Goal: Book appointment/travel/reservation

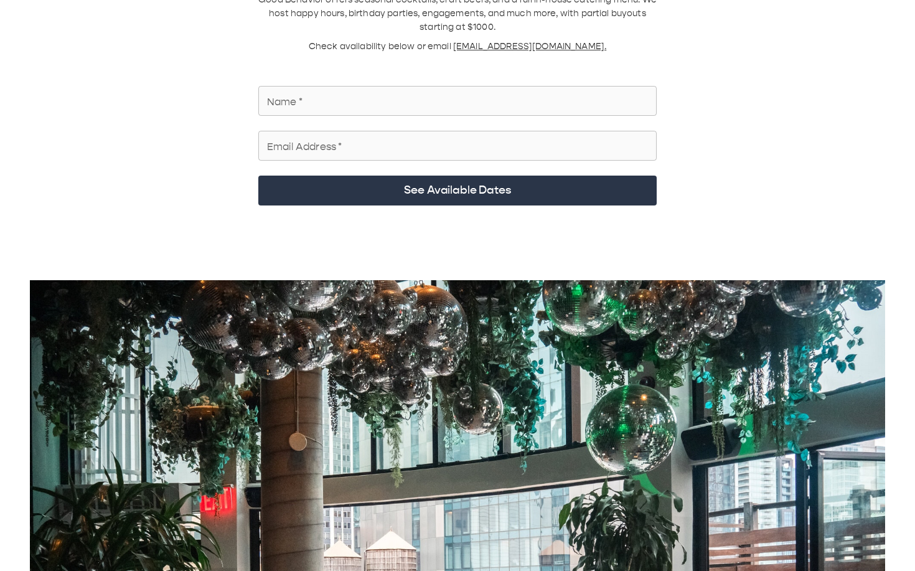
scroll to position [121, 0]
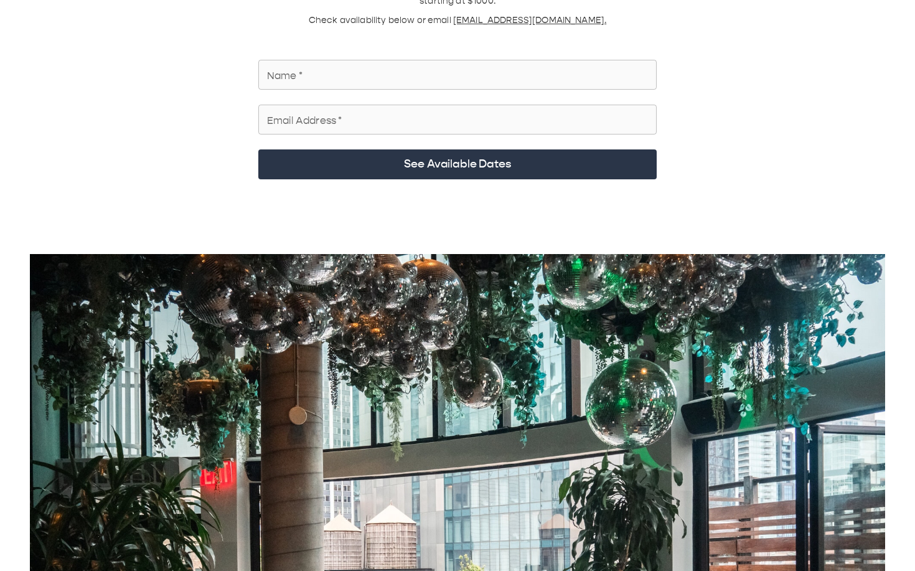
click at [474, 57] on input "Name   *" at bounding box center [457, 74] width 398 height 35
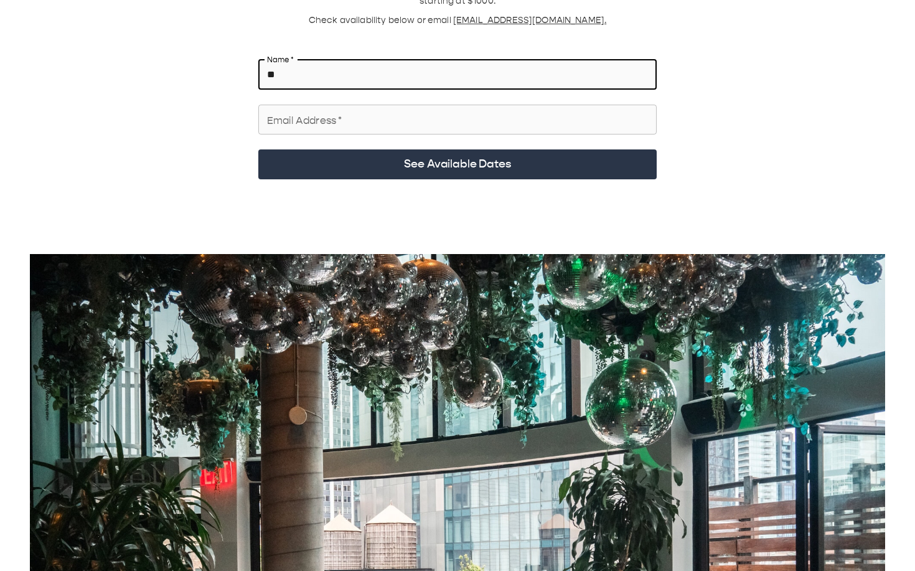
type input "*"
type input "**********"
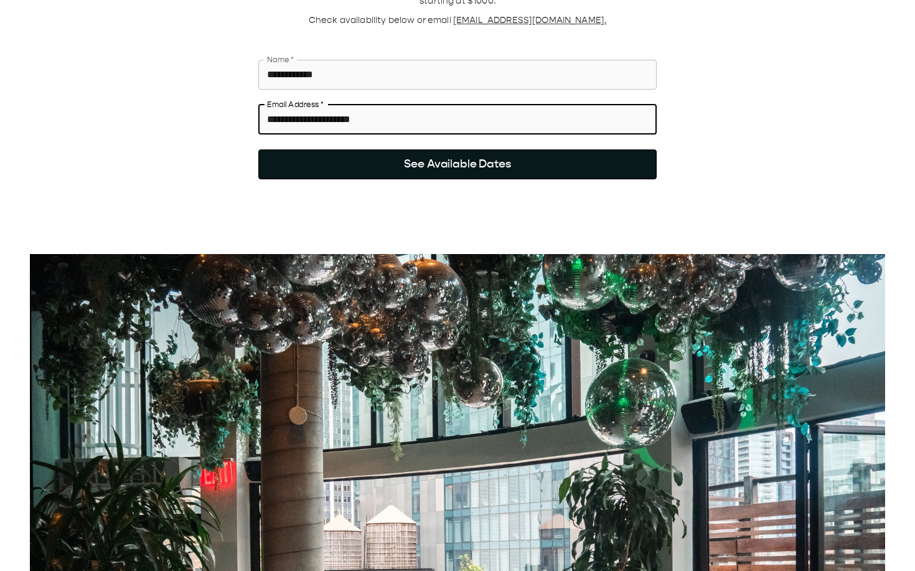
type input "**********"
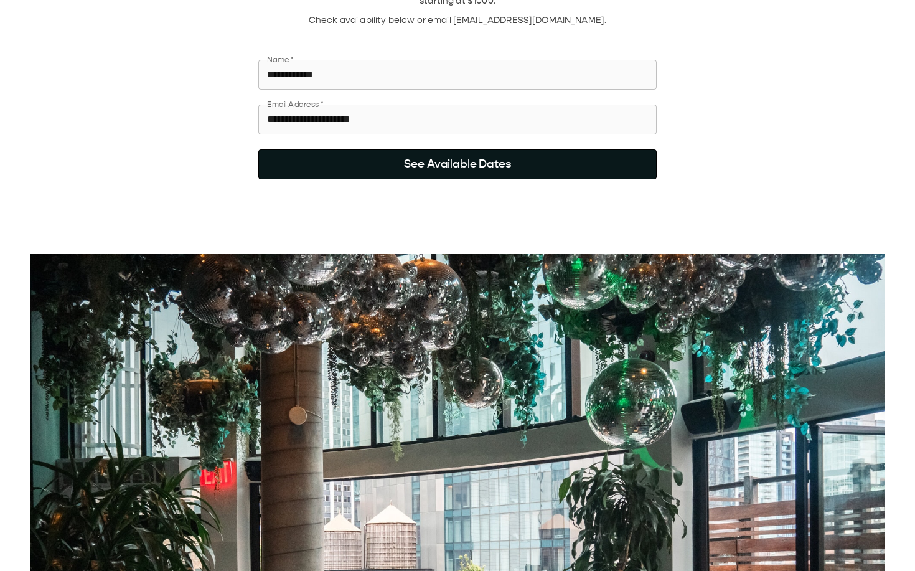
click at [479, 93] on button "See Available Dates" at bounding box center [457, 164] width 398 height 30
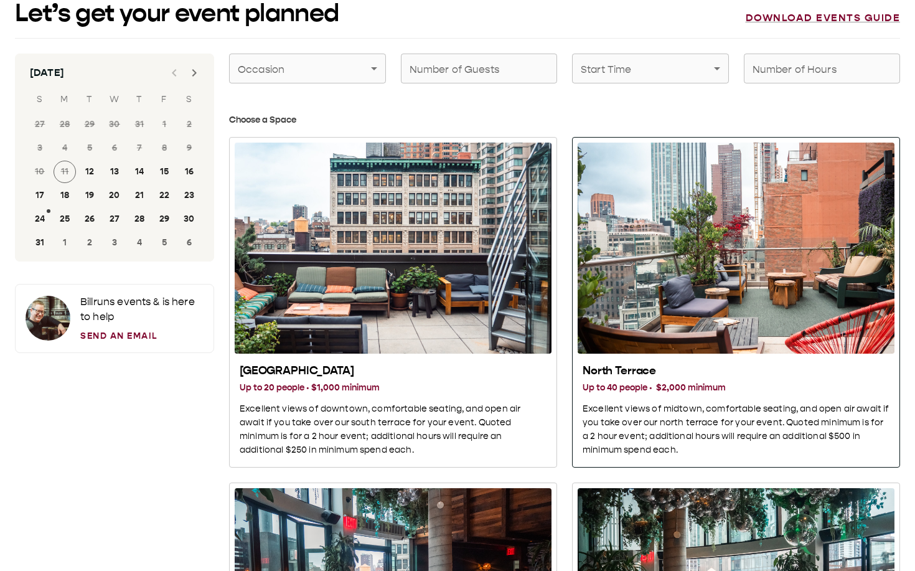
scroll to position [0, 0]
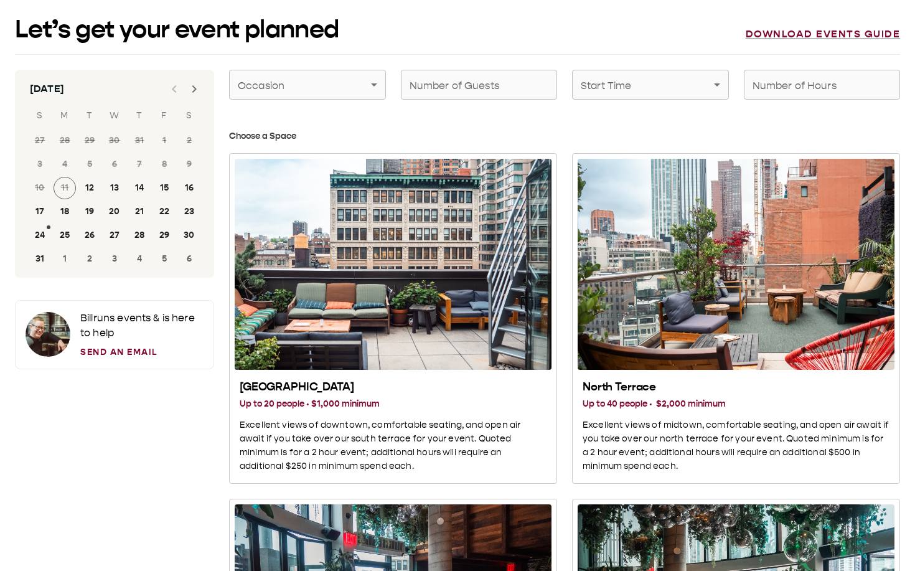
click at [446, 83] on input "Number of Guests" at bounding box center [479, 84] width 157 height 35
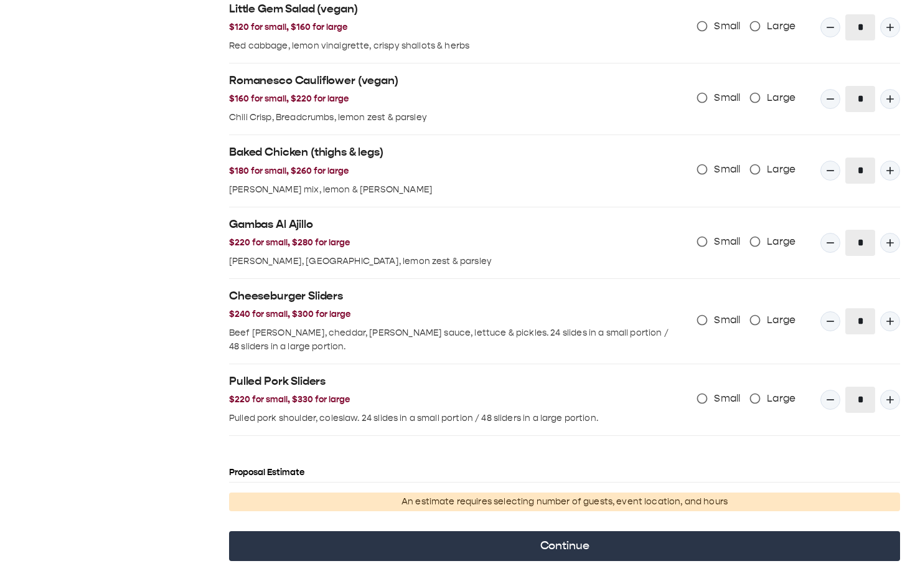
scroll to position [1177, 0]
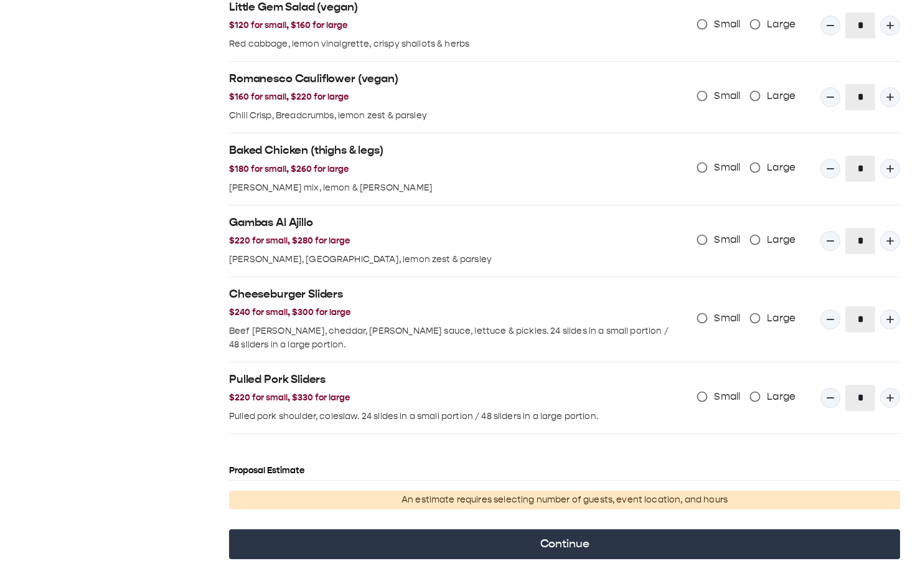
type input "**"
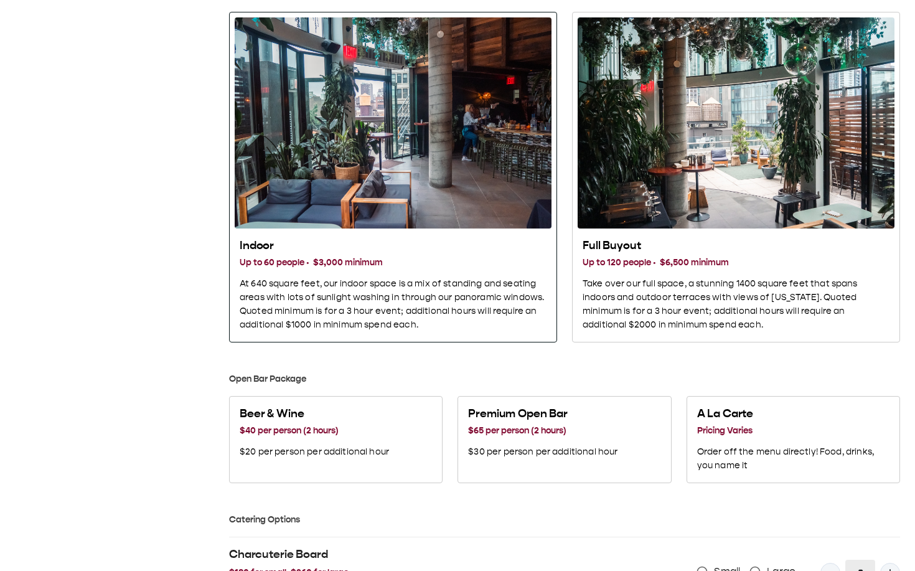
scroll to position [490, 0]
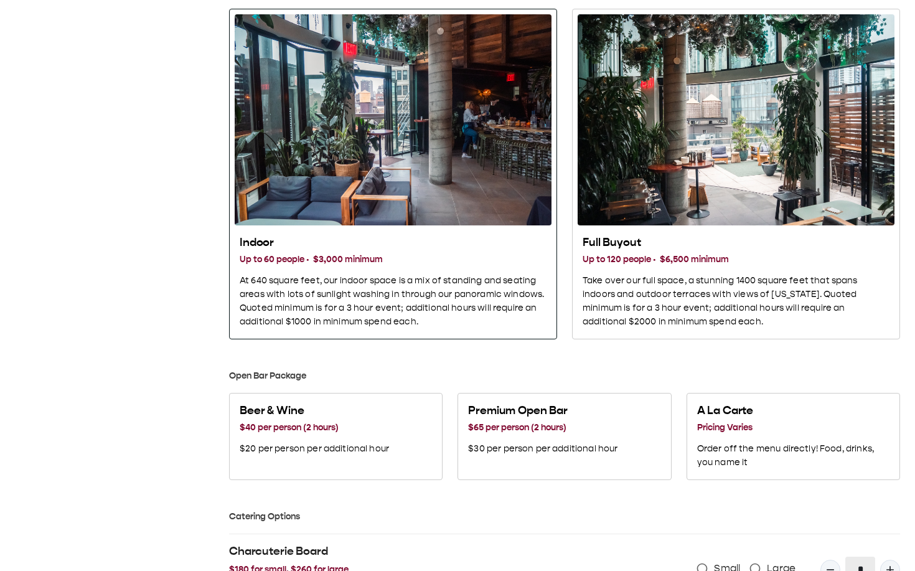
click at [295, 93] on h2 "Indoor" at bounding box center [393, 242] width 307 height 15
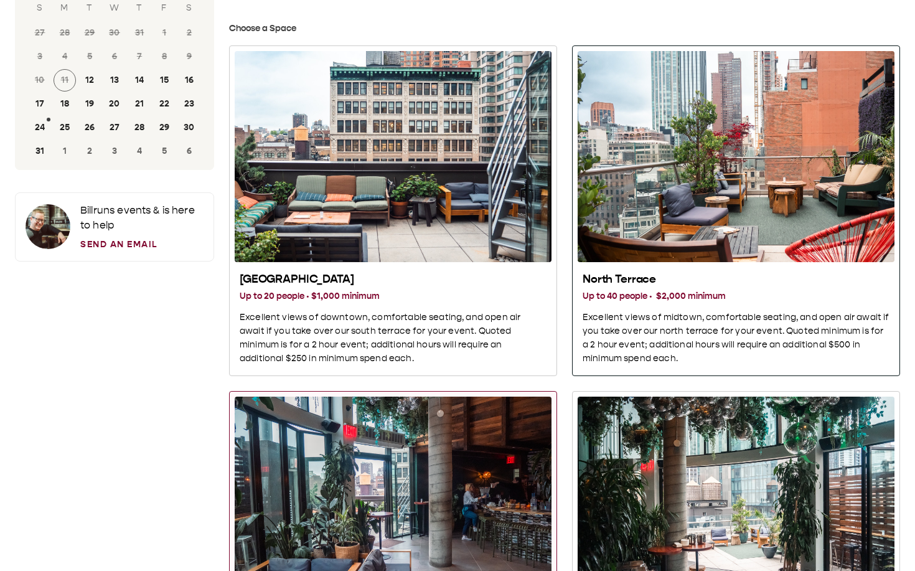
scroll to position [121, 0]
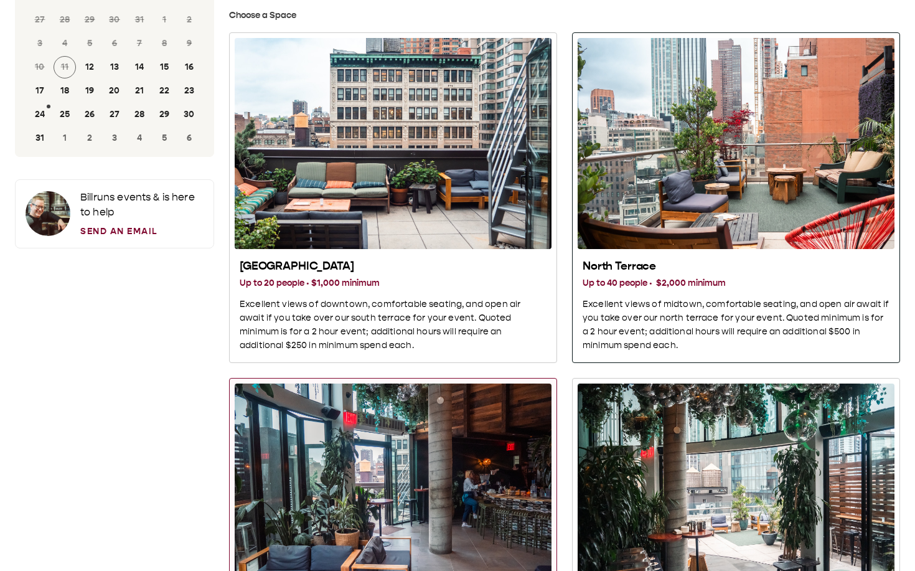
click at [689, 93] on div "North Terrace Up to 40 people · $2,000 minimum Excellent views of midtown, comf…" at bounding box center [735, 305] width 317 height 103
click at [480, 93] on div "Indoor" at bounding box center [393, 488] width 317 height 211
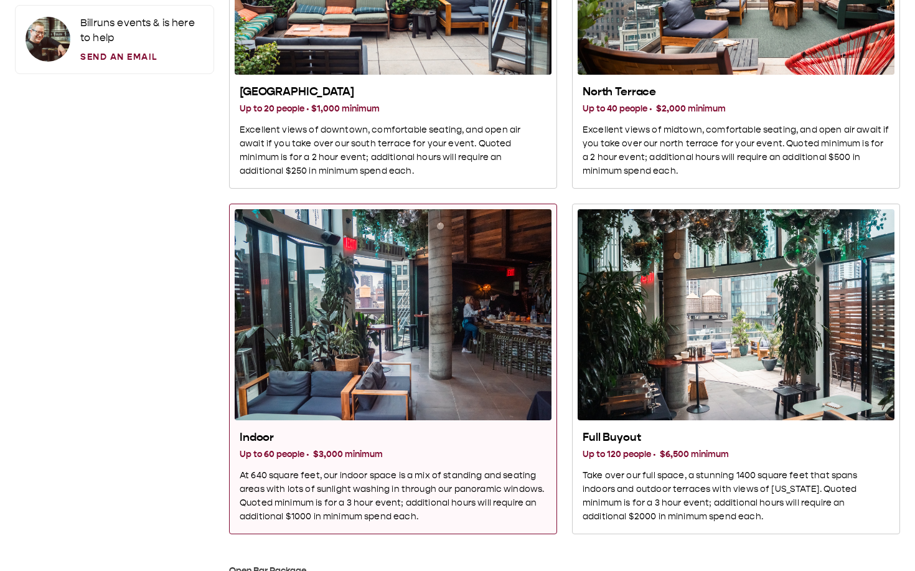
scroll to position [297, 0]
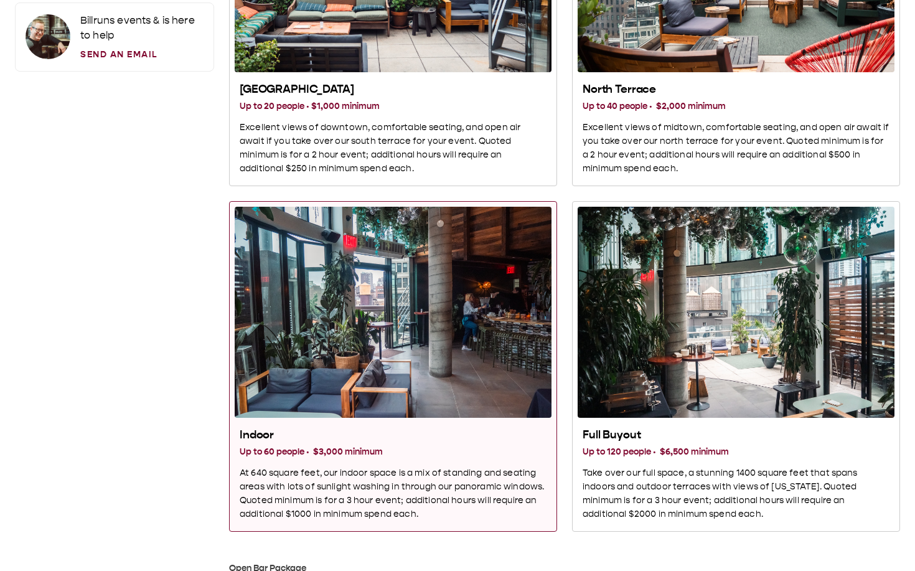
click at [444, 93] on div "Indoor" at bounding box center [393, 312] width 317 height 211
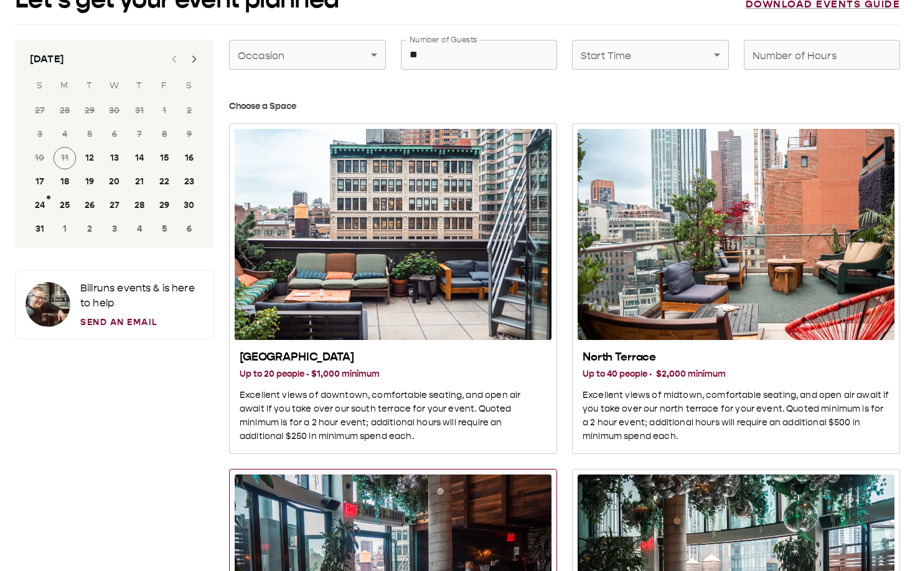
scroll to position [0, 0]
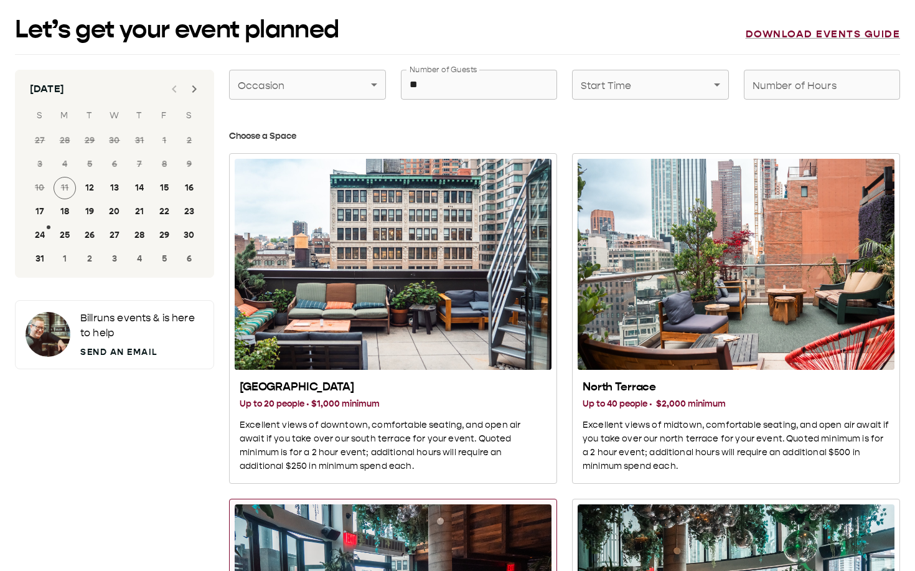
click at [133, 93] on link "Send an Email" at bounding box center [141, 351] width 123 height 13
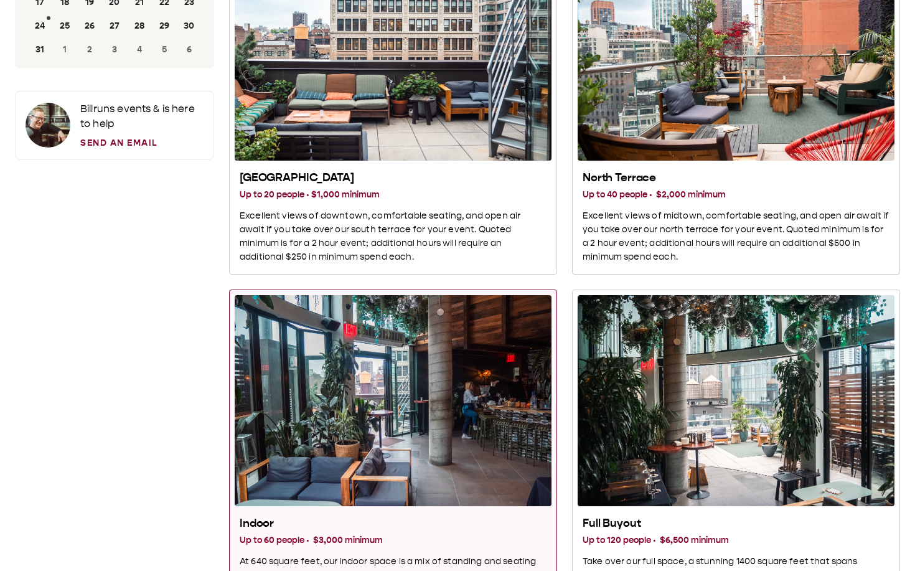
scroll to position [159, 0]
